Goal: Navigation & Orientation: Find specific page/section

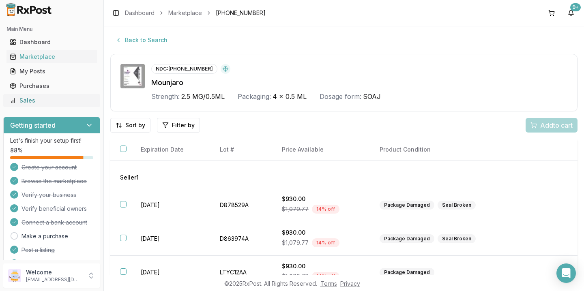
click at [32, 101] on div "Sales" at bounding box center [52, 101] width 84 height 8
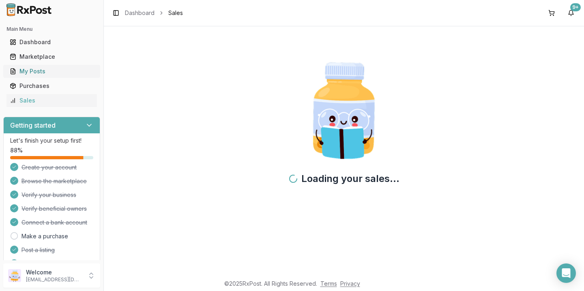
click at [29, 72] on div "My Posts" at bounding box center [52, 71] width 84 height 8
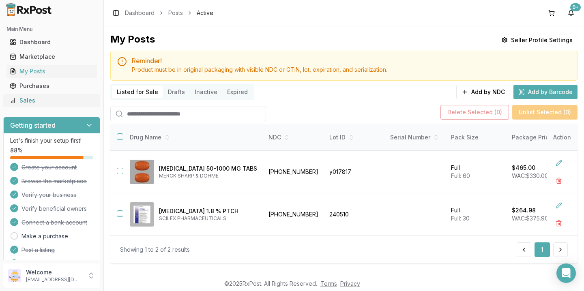
click at [26, 101] on div "Sales" at bounding box center [52, 101] width 84 height 8
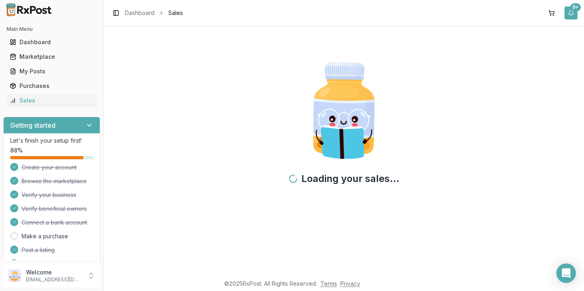
click at [568, 15] on button "9+" at bounding box center [570, 12] width 13 height 13
